Goal: Information Seeking & Learning: Learn about a topic

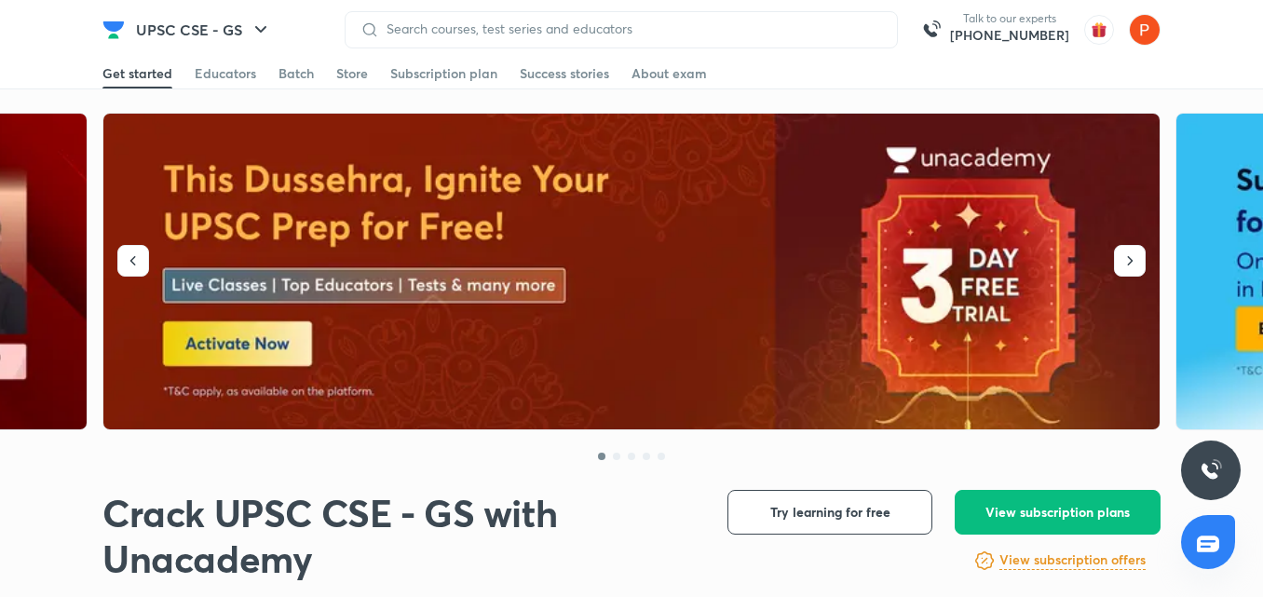
click at [290, 76] on div "Batch" at bounding box center [295, 73] width 35 height 19
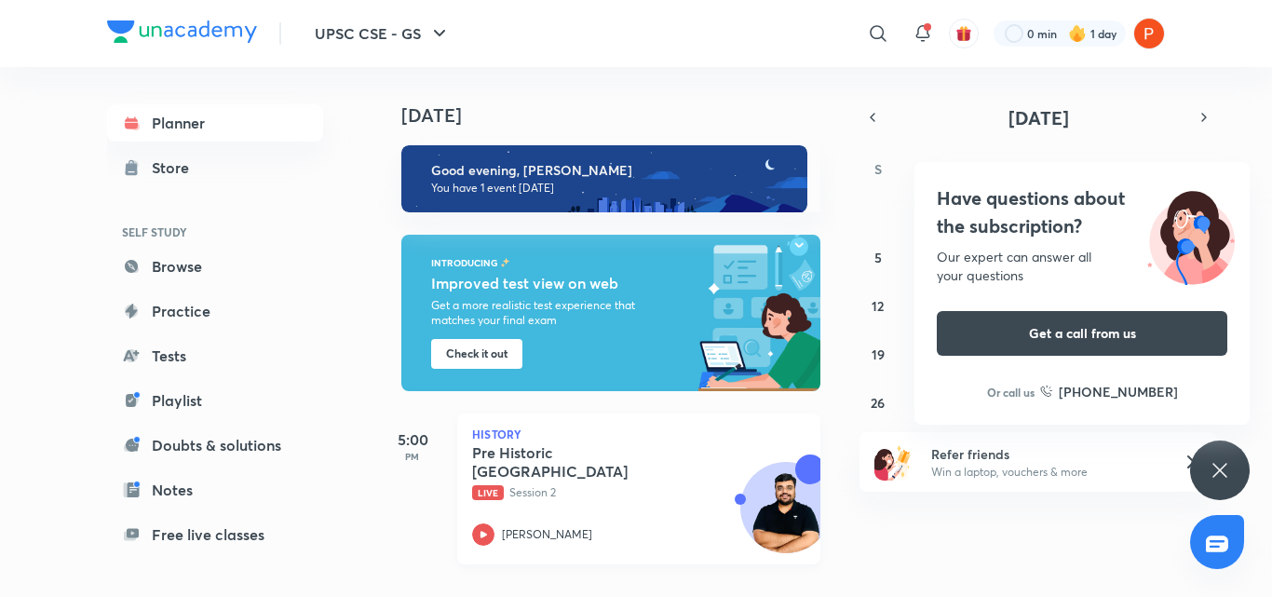
click at [720, 488] on div "Pre Historic India Live Session 2 [PERSON_NAME]" at bounding box center [618, 494] width 292 height 102
